Goal: Transaction & Acquisition: Subscribe to service/newsletter

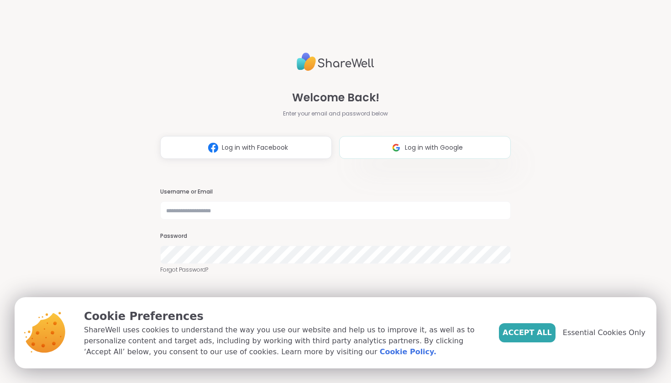
click at [447, 142] on button "Log in with Google" at bounding box center [425, 147] width 172 height 23
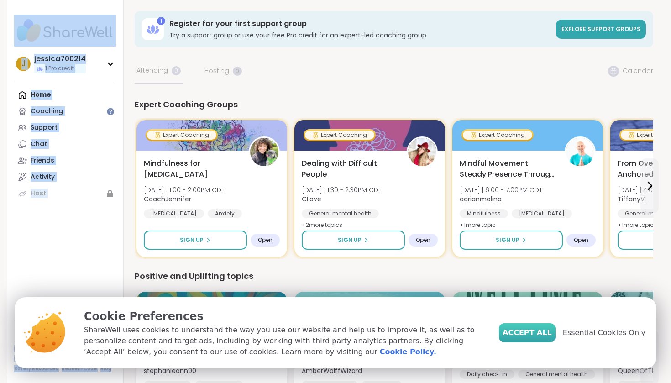
click at [544, 330] on span "Accept All" at bounding box center [527, 332] width 49 height 11
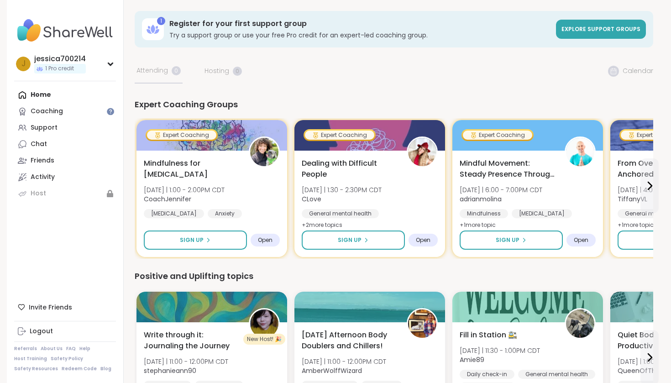
click at [63, 92] on div "Home Coaching Support Chat Friends Activity Host" at bounding box center [65, 144] width 102 height 115
click at [51, 115] on div "Coaching" at bounding box center [47, 111] width 32 height 9
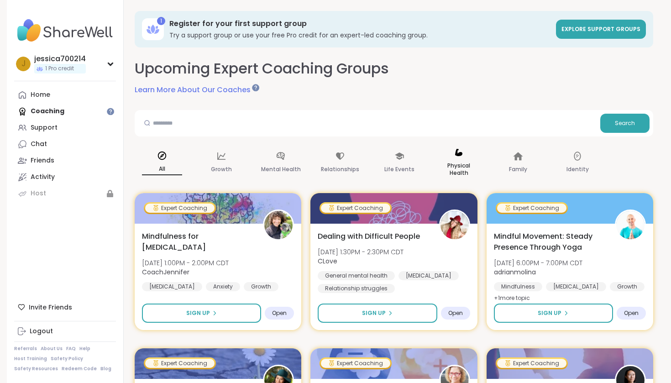
click at [457, 155] on icon at bounding box center [458, 152] width 7 height 7
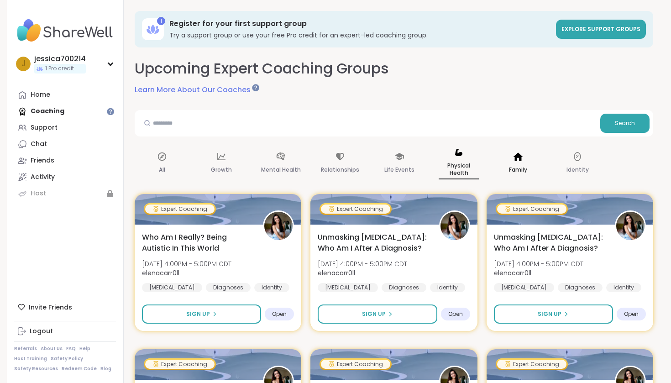
click at [516, 166] on p "Family" at bounding box center [518, 169] width 18 height 11
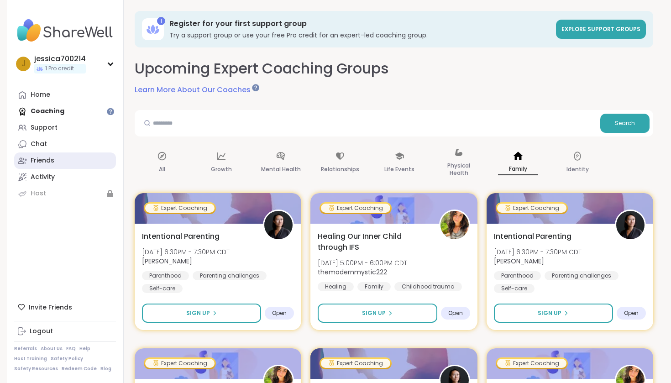
click at [84, 158] on link "Friends" at bounding box center [65, 160] width 102 height 16
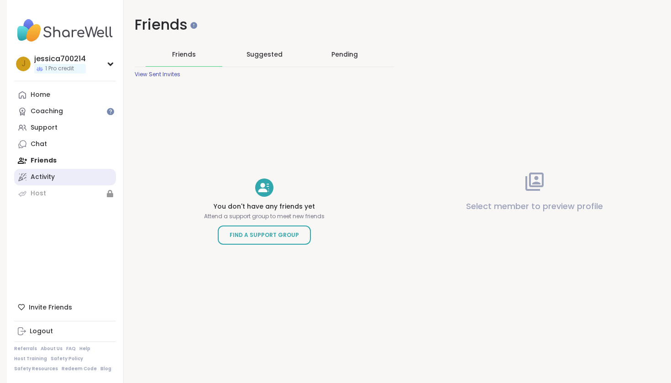
click at [60, 172] on link "Activity" at bounding box center [65, 177] width 102 height 16
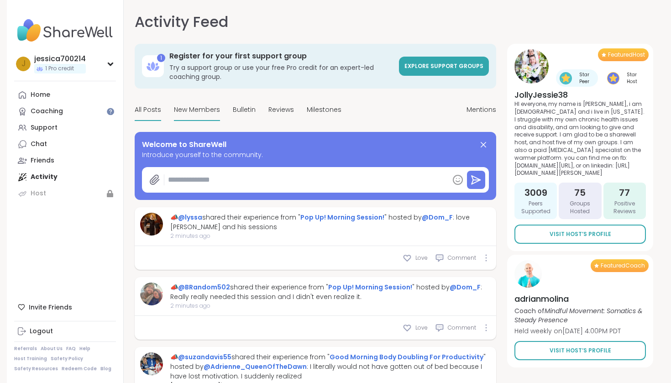
click at [204, 103] on div "New Members" at bounding box center [197, 109] width 46 height 21
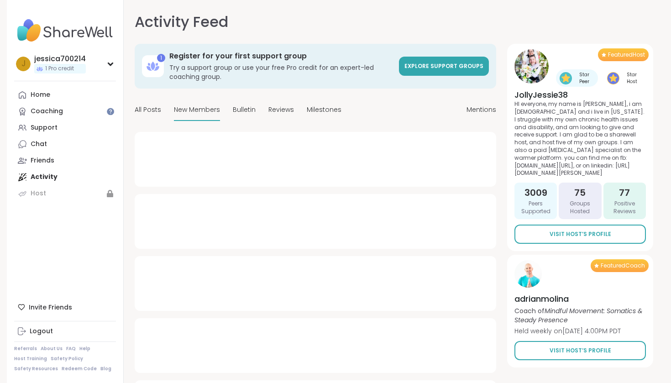
type textarea "*"
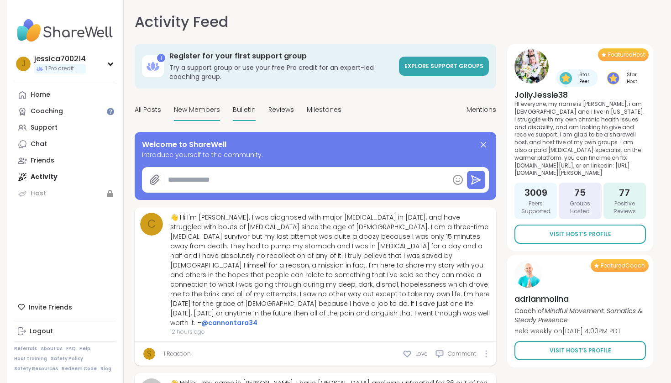
click at [243, 106] on span "Bulletin" at bounding box center [244, 110] width 23 height 10
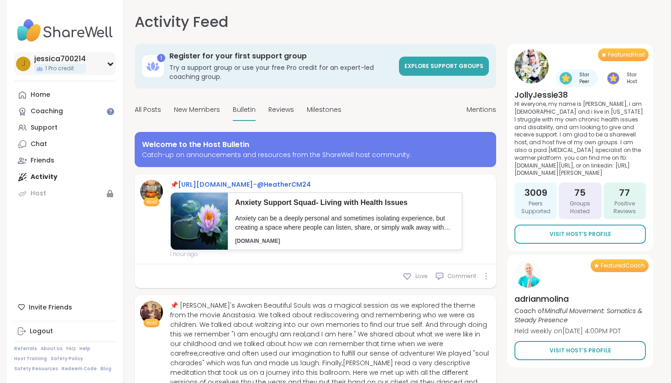
click at [110, 66] on div "j jessica700214 1 Pro credit" at bounding box center [65, 63] width 102 height 23
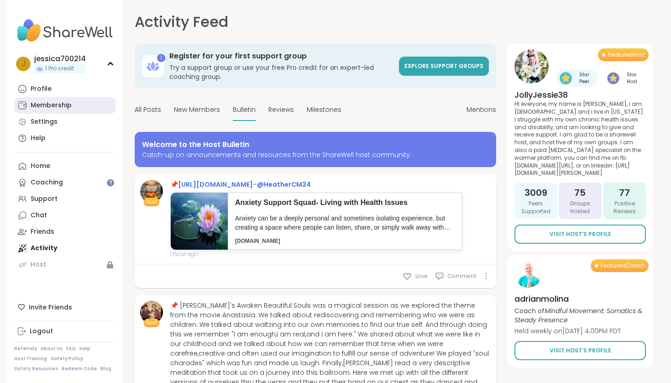
click at [70, 102] on div "Membership" at bounding box center [51, 105] width 41 height 9
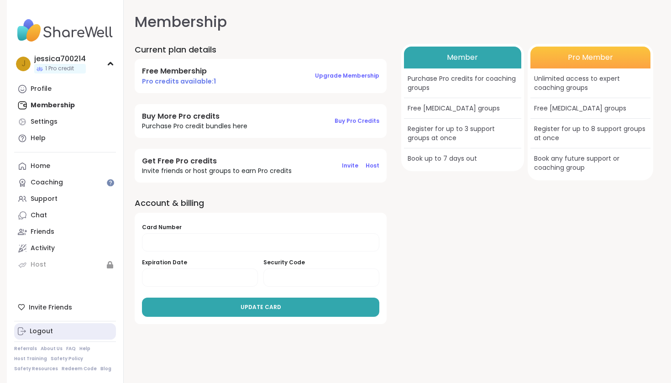
click at [36, 337] on link "Logout" at bounding box center [65, 331] width 102 height 16
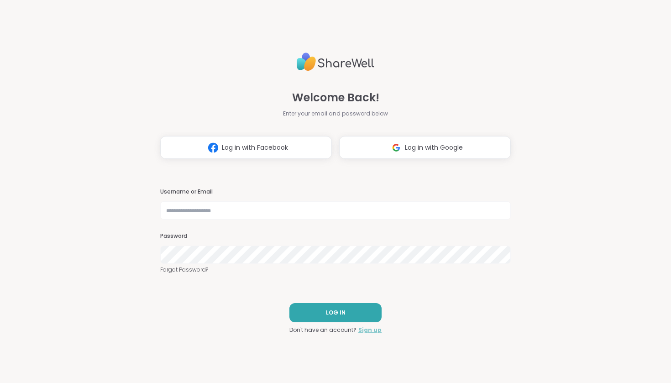
click at [372, 332] on link "Sign up" at bounding box center [369, 330] width 23 height 8
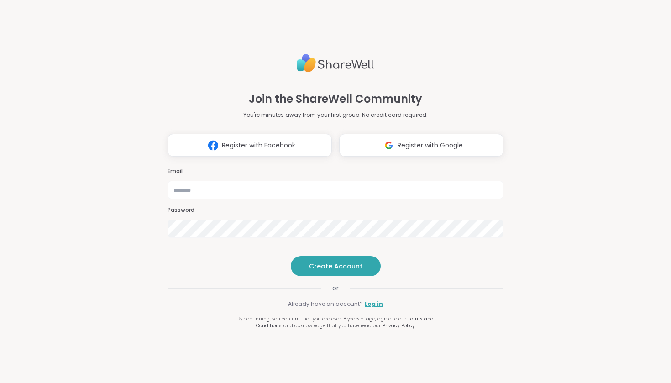
click at [345, 183] on div "Email Password" at bounding box center [336, 203] width 336 height 78
click at [304, 181] on input "email" at bounding box center [336, 190] width 336 height 18
type input "**********"
click at [353, 271] on span "Create Account" at bounding box center [335, 266] width 53 height 9
